Goal: Navigation & Orientation: Find specific page/section

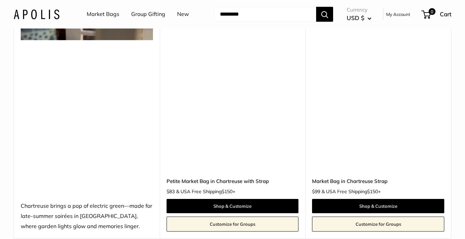
scroll to position [3232, 0]
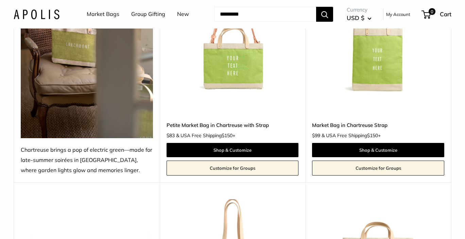
click at [112, 13] on link "Market Bags" at bounding box center [103, 14] width 33 height 10
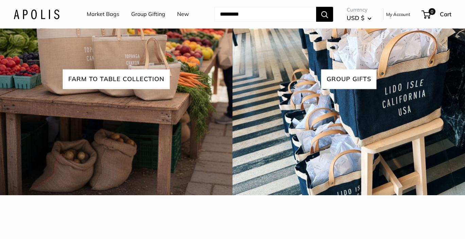
scroll to position [1691, 0]
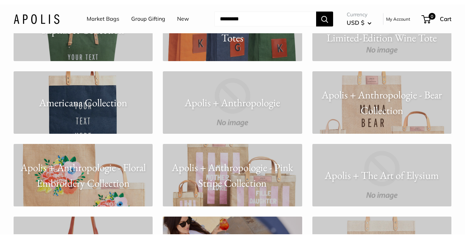
scroll to position [391, 0]
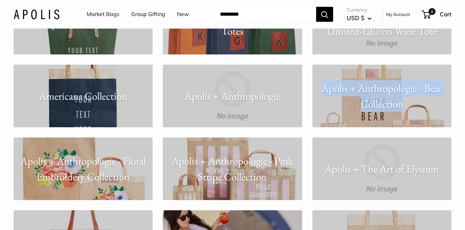
click at [126, 174] on p "Apolis + Anthropologie - Floral Embroidery Collection" at bounding box center [83, 169] width 139 height 32
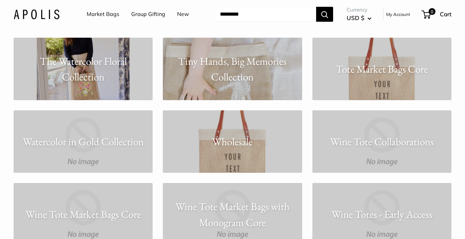
scroll to position [5410, 0]
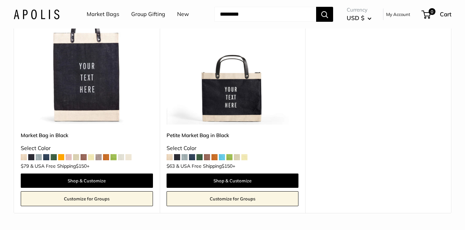
scroll to position [121, 0]
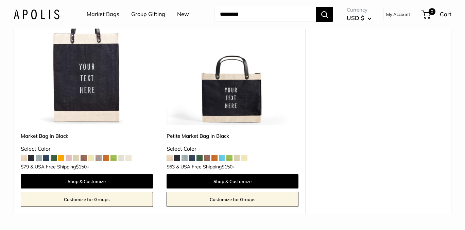
click at [85, 157] on span at bounding box center [84, 158] width 6 height 6
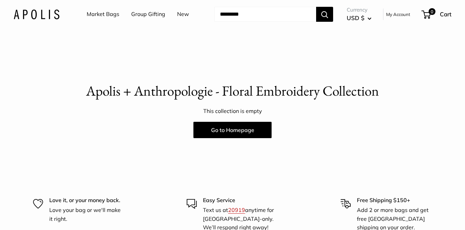
click at [172, 95] on p "Apolis + Anthropologie - Floral Embroidery Collection" at bounding box center [233, 91] width 438 height 20
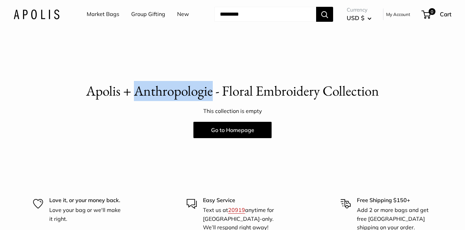
click at [172, 95] on p "Apolis + Anthropologie - Floral Embroidery Collection" at bounding box center [233, 91] width 438 height 20
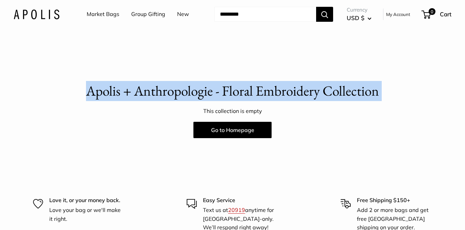
click at [172, 95] on p "Apolis + Anthropologie - Floral Embroidery Collection" at bounding box center [233, 91] width 438 height 20
copy div "Apolis + Anthropologie - Floral Embroidery Collection"
